Goal: Task Accomplishment & Management: Use online tool/utility

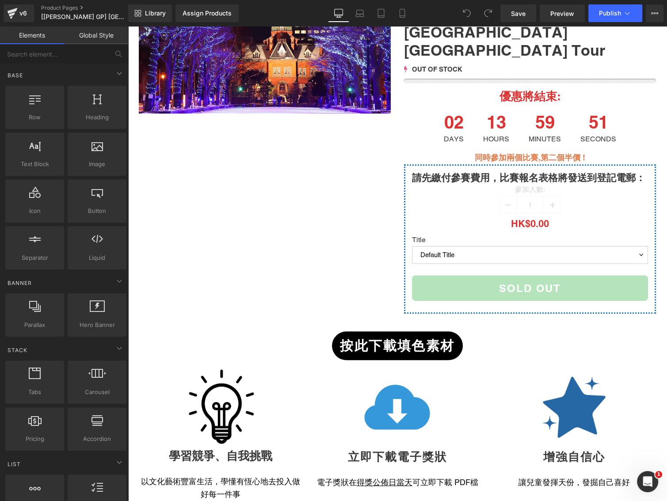
scroll to position [236, 0]
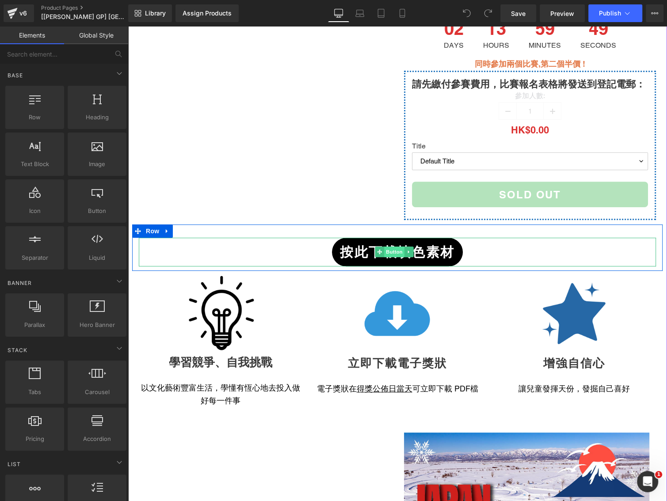
drag, startPoint x: 398, startPoint y: 230, endPoint x: 390, endPoint y: 230, distance: 8.4
click at [398, 247] on span "Button" at bounding box center [394, 252] width 20 height 11
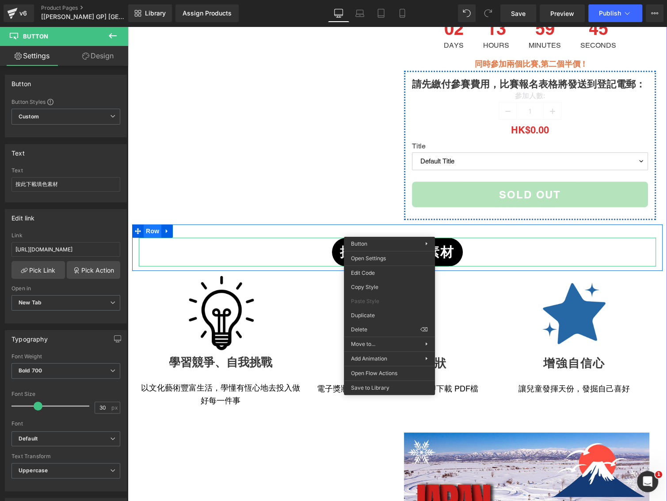
click at [152, 224] on span "Row" at bounding box center [153, 230] width 18 height 13
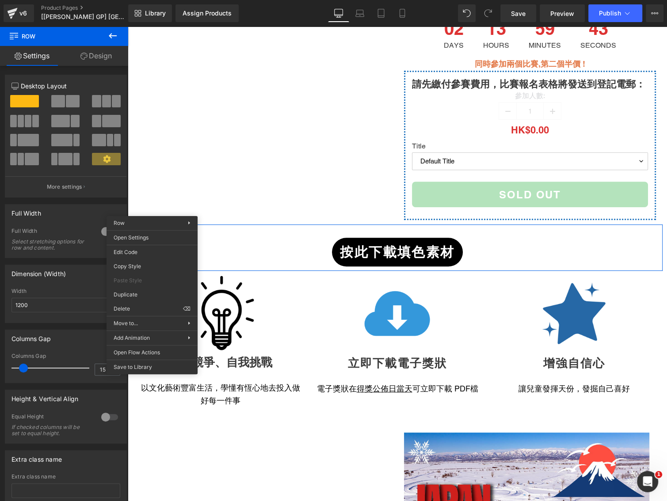
click at [96, 57] on link "Design" at bounding box center [96, 56] width 64 height 20
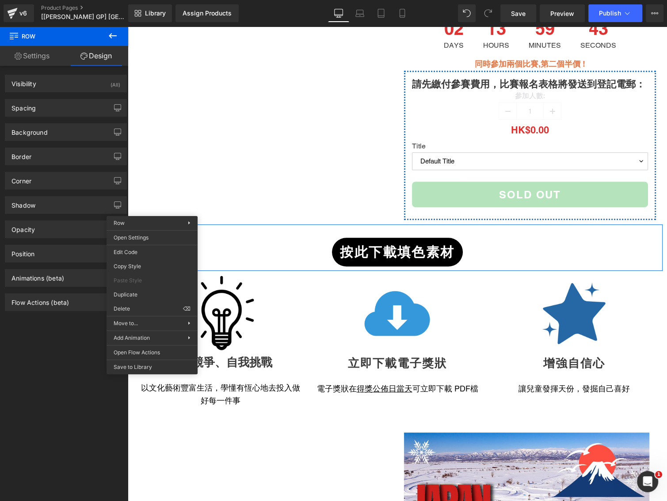
click at [42, 59] on link "Settings" at bounding box center [32, 56] width 64 height 20
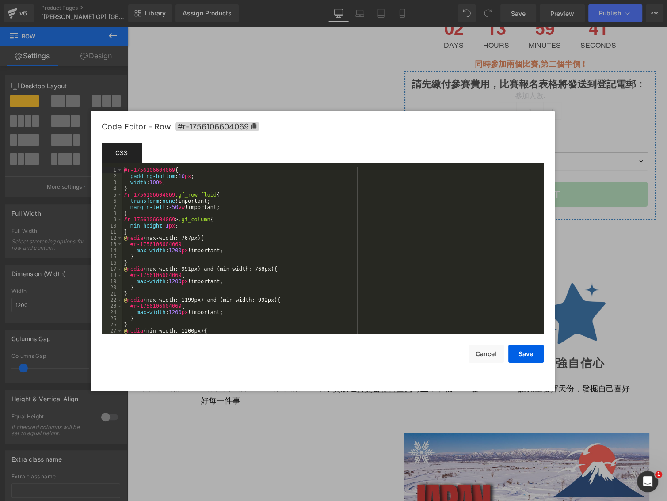
click at [143, 0] on div "Row You are previewing how the will restyle your page. You can not edit Element…" at bounding box center [333, 0] width 667 height 0
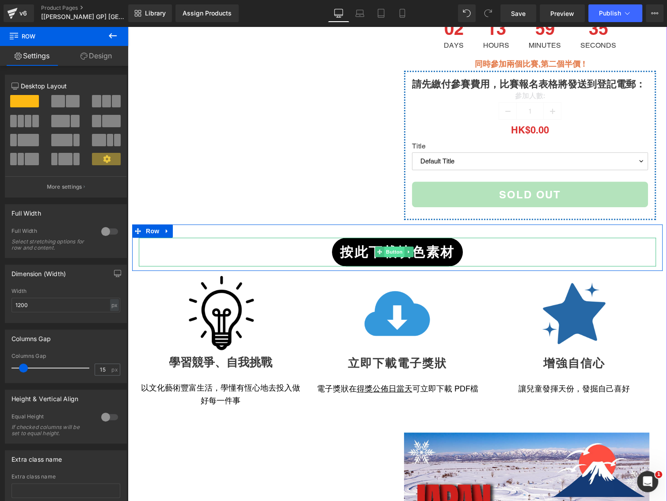
click at [392, 247] on span "Button" at bounding box center [394, 252] width 20 height 11
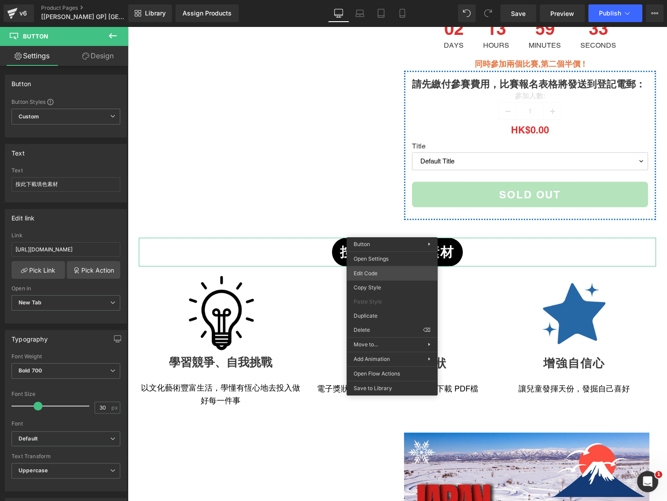
click at [375, 0] on div "Button You are previewing how the will restyle your page. You can not edit Elem…" at bounding box center [333, 0] width 667 height 0
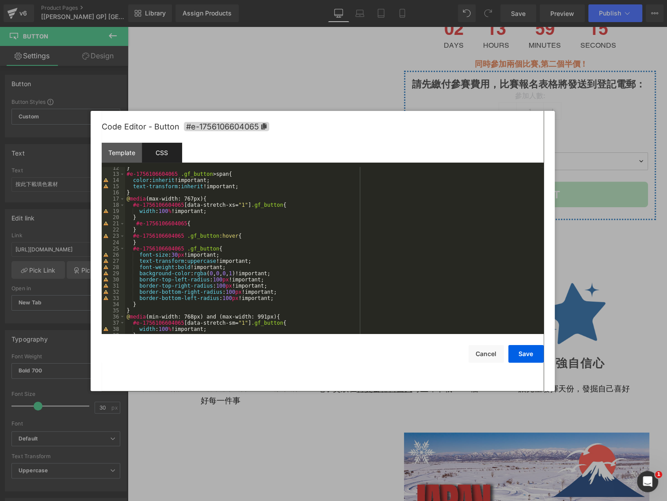
scroll to position [0, 0]
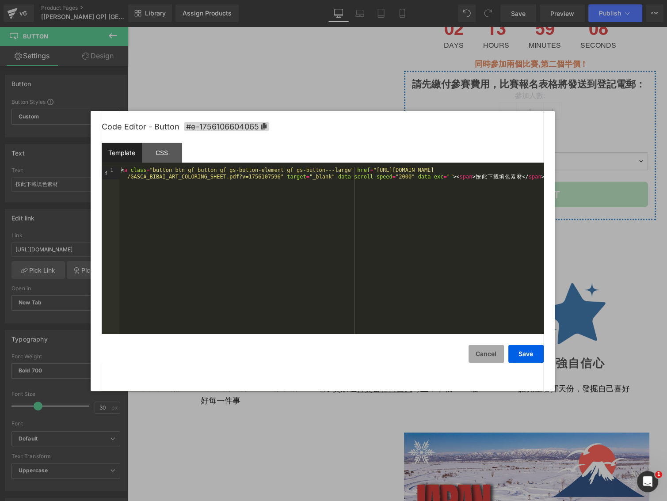
click at [0, 0] on button "Cancel" at bounding box center [0, 0] width 0 height 0
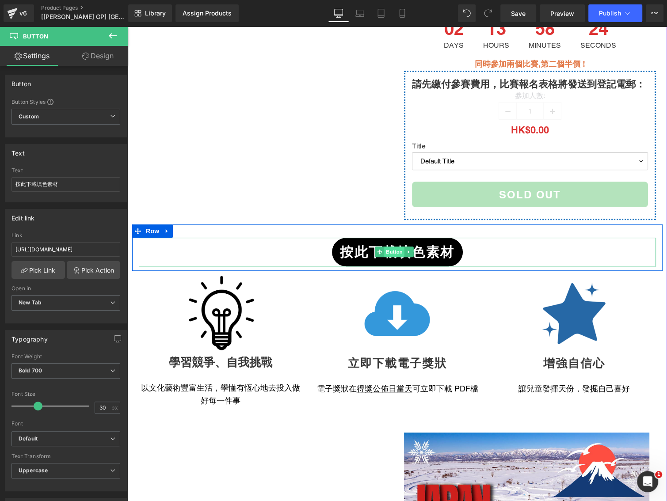
click at [389, 247] on span "Button" at bounding box center [394, 252] width 20 height 11
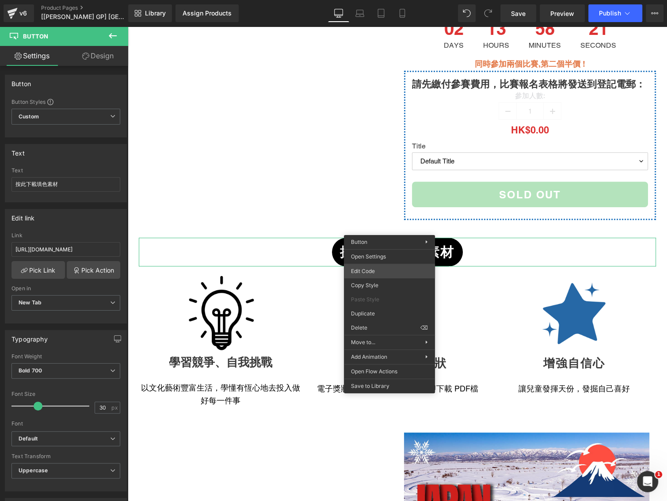
click at [372, 0] on div "Button You are previewing how the will restyle your page. You can not edit Elem…" at bounding box center [333, 0] width 667 height 0
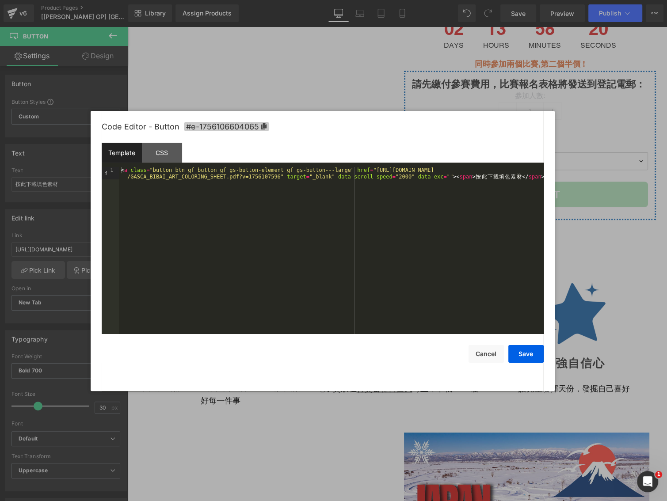
click at [259, 122] on span "#e-1756106604065" at bounding box center [226, 126] width 85 height 9
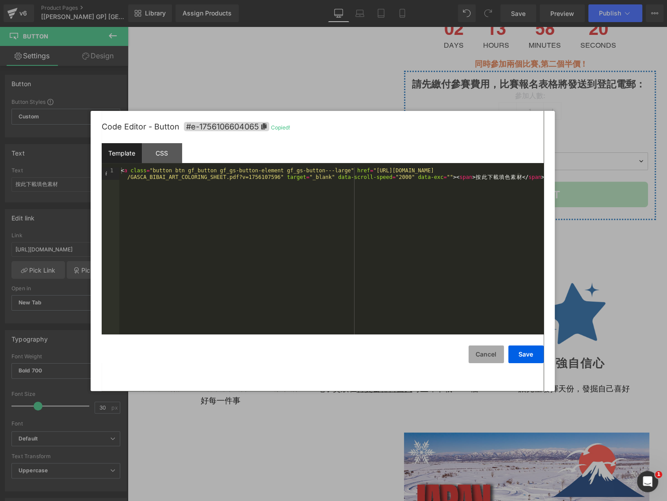
click at [0, 0] on button "Cancel" at bounding box center [0, 0] width 0 height 0
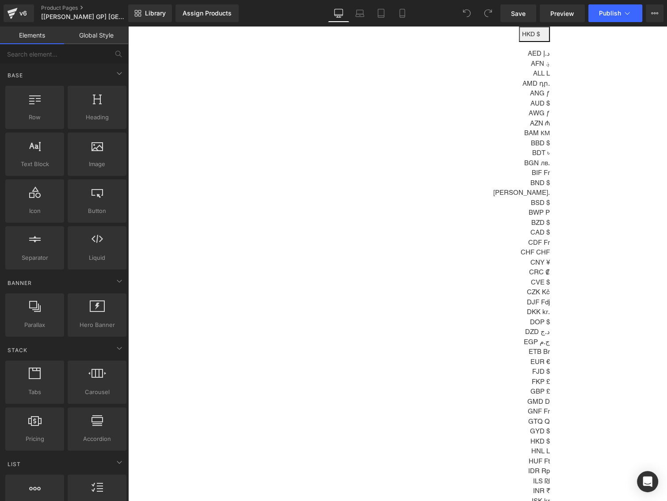
scroll to position [118, 0]
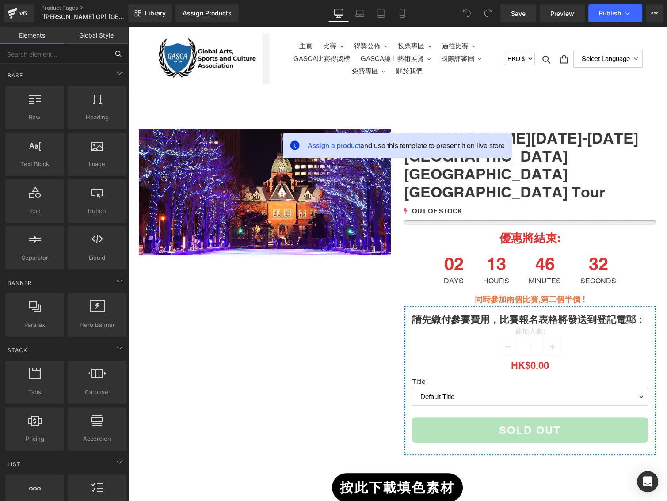
click at [71, 55] on input "text" at bounding box center [54, 53] width 109 height 19
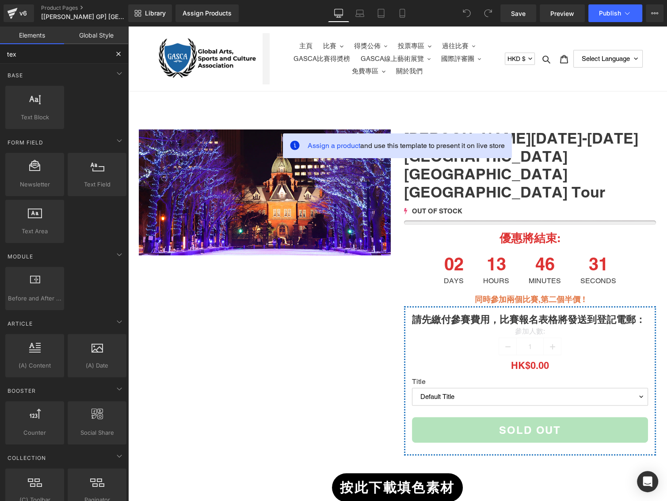
type input "text"
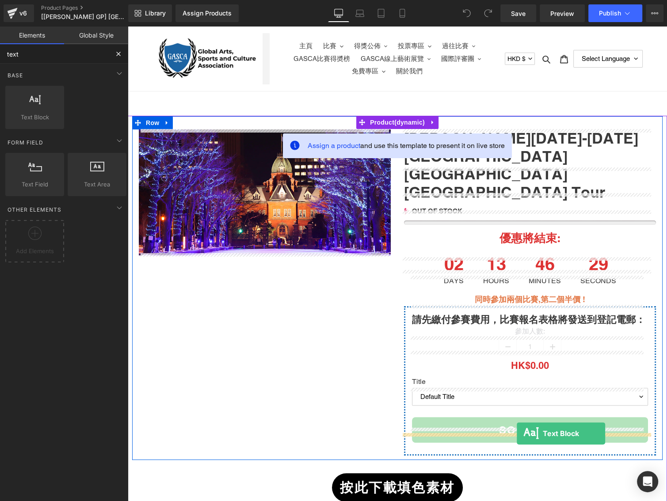
drag, startPoint x: 166, startPoint y: 138, endPoint x: 517, endPoint y: 434, distance: 458.8
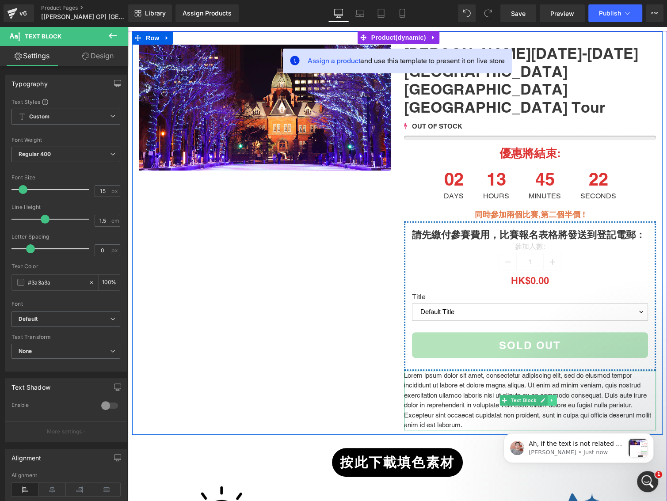
click at [549, 395] on link at bounding box center [552, 400] width 9 height 11
click at [554, 398] on icon at bounding box center [556, 400] width 5 height 5
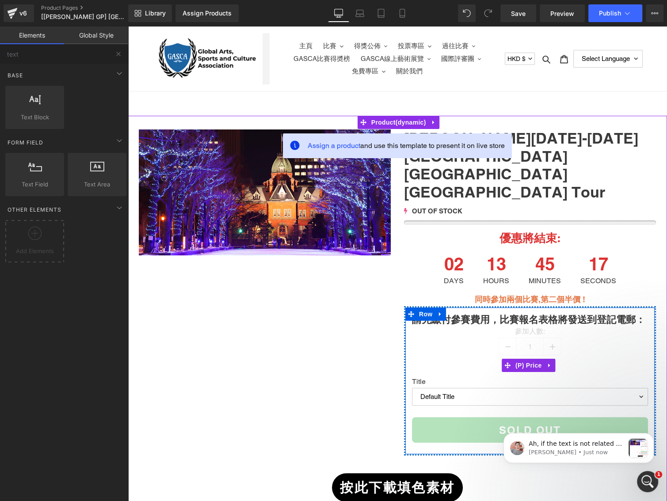
scroll to position [118, 0]
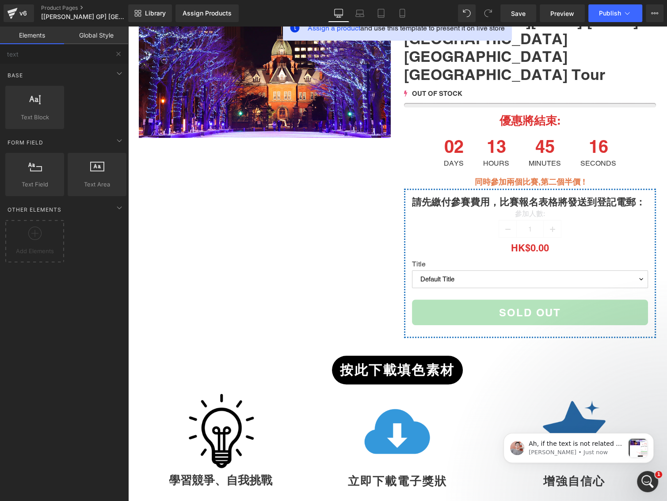
click at [56, 64] on div "Base Row rows, columns, layouts, div Heading headings, titles, h1,h2,h3,h4,h5,h…" at bounding box center [66, 97] width 125 height 67
click at [62, 57] on input "text" at bounding box center [54, 53] width 109 height 19
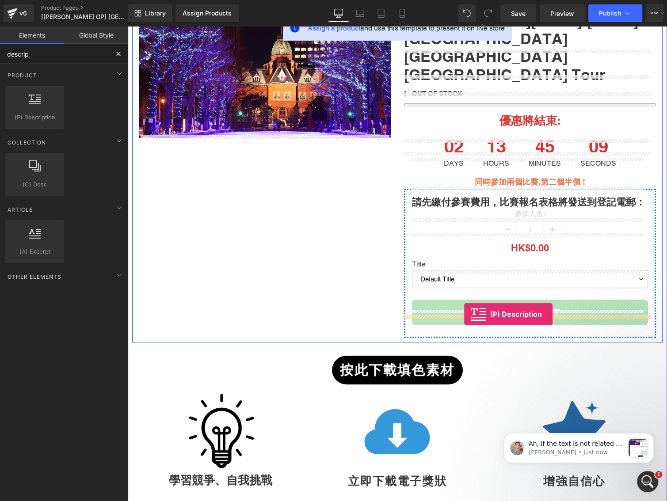
drag, startPoint x: 156, startPoint y: 123, endPoint x: 464, endPoint y: 315, distance: 362.9
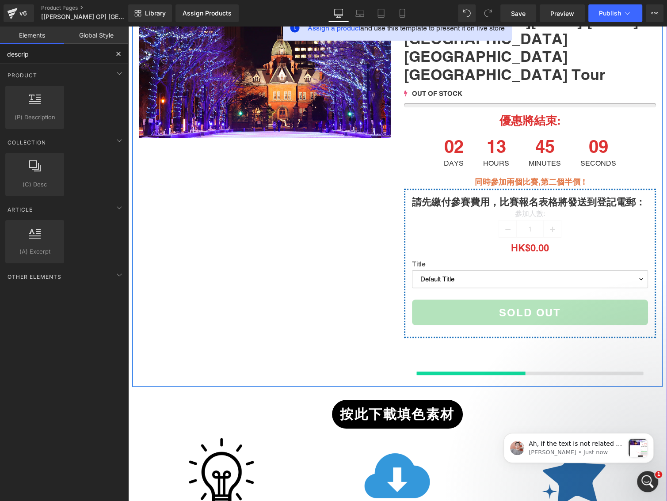
type input "descrip"
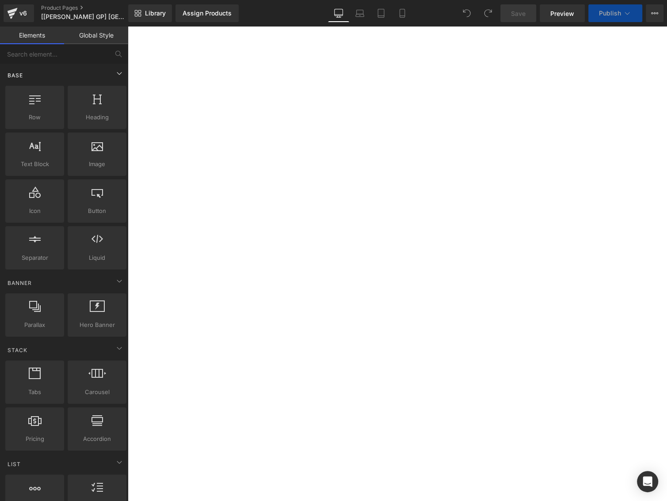
scroll to position [236, 0]
click at [61, 52] on input "text" at bounding box center [54, 53] width 109 height 19
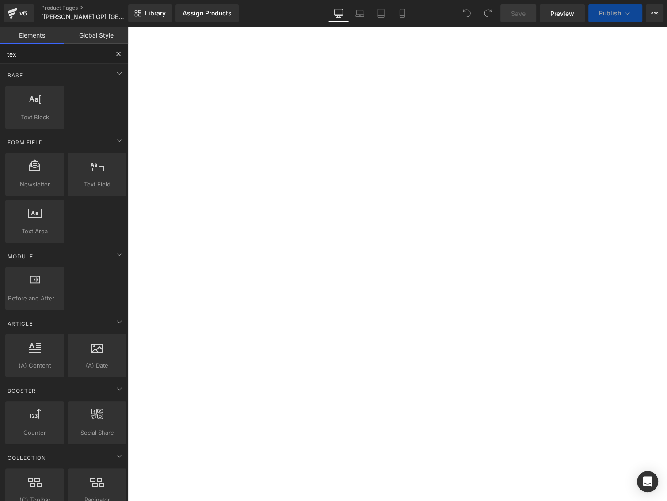
type input "text"
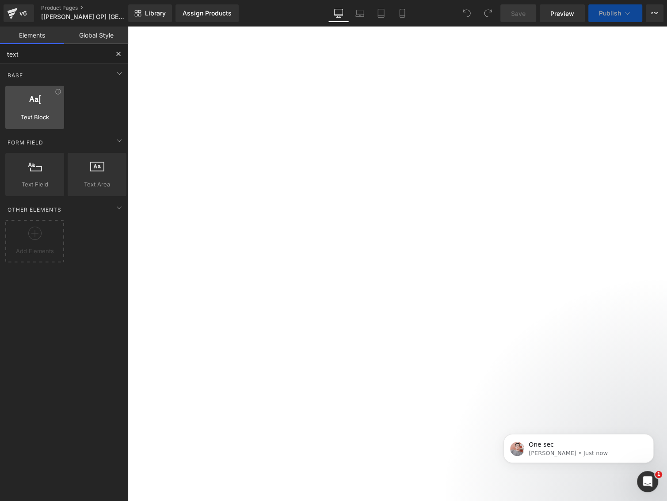
scroll to position [0, 0]
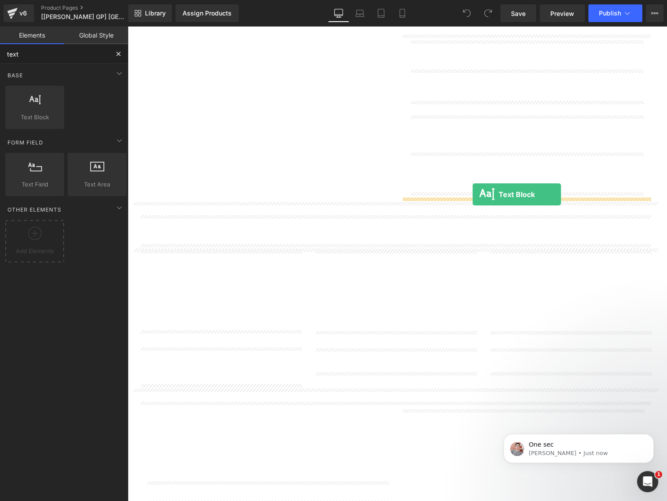
drag, startPoint x: 289, startPoint y: 173, endPoint x: 472, endPoint y: 194, distance: 184.7
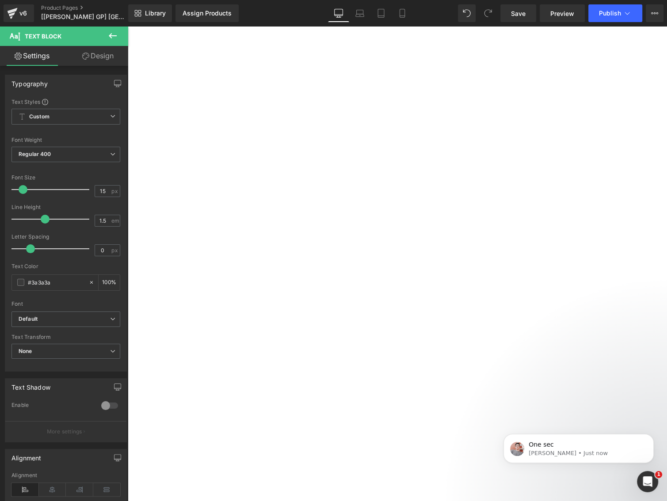
click at [128, 27] on p "Lorem ipsum dolor sit amet, consectetur adipiscing elit, sed do eiusmod tempor …" at bounding box center [128, 27] width 0 height 0
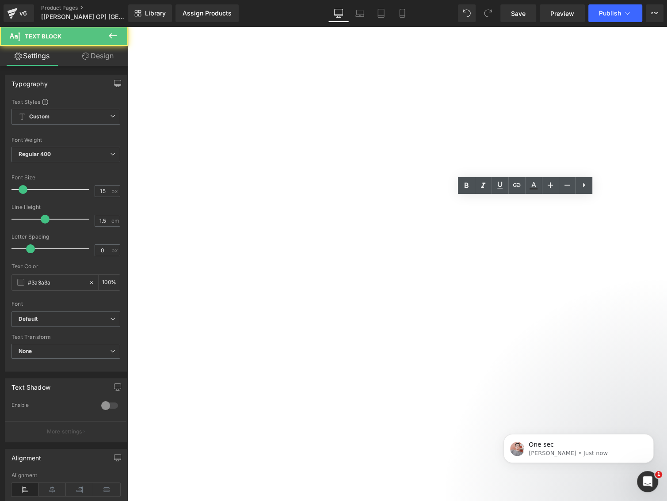
drag, startPoint x: 420, startPoint y: 202, endPoint x: 395, endPoint y: 201, distance: 25.6
click at [128, 27] on div "Jan 17-21 2026 Japan Hokkaido Sapporo Tour (P) Title 0 OUT OF STOCK (P) Stock C…" at bounding box center [128, 27] width 0 height 0
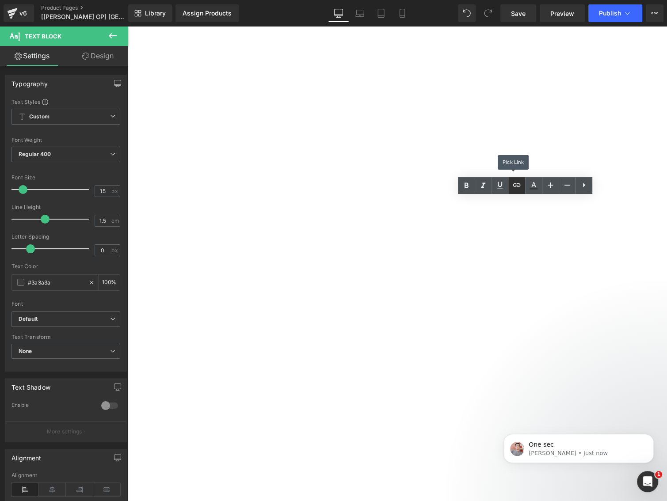
click at [515, 187] on icon at bounding box center [516, 185] width 11 height 11
click at [475, 224] on input "text" at bounding box center [465, 221] width 136 height 22
paste input "https://www.google.com/"
type input "https://www.google.com/"
